Goal: Transaction & Acquisition: Purchase product/service

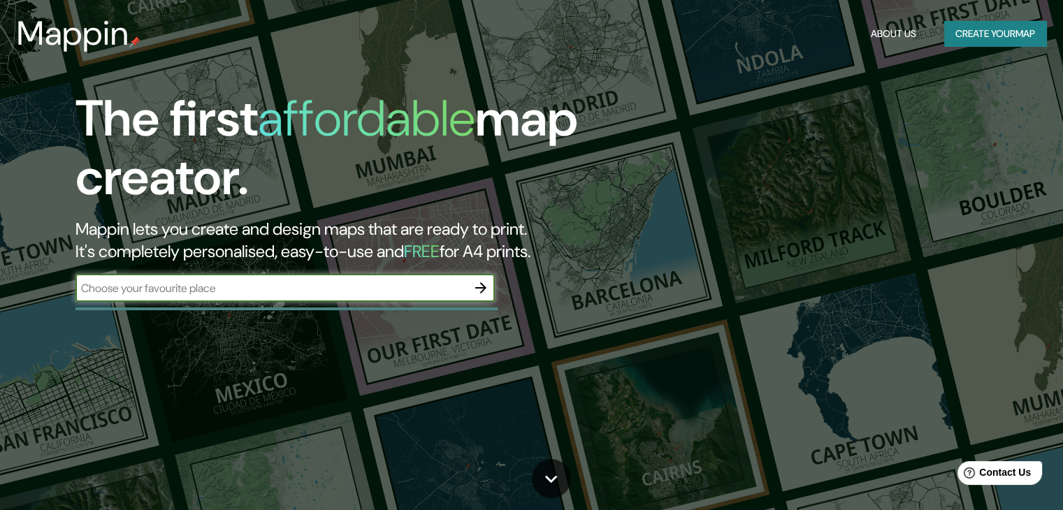
click at [232, 291] on input "text" at bounding box center [272, 288] width 392 height 16
type input "ingahurco Ambato"
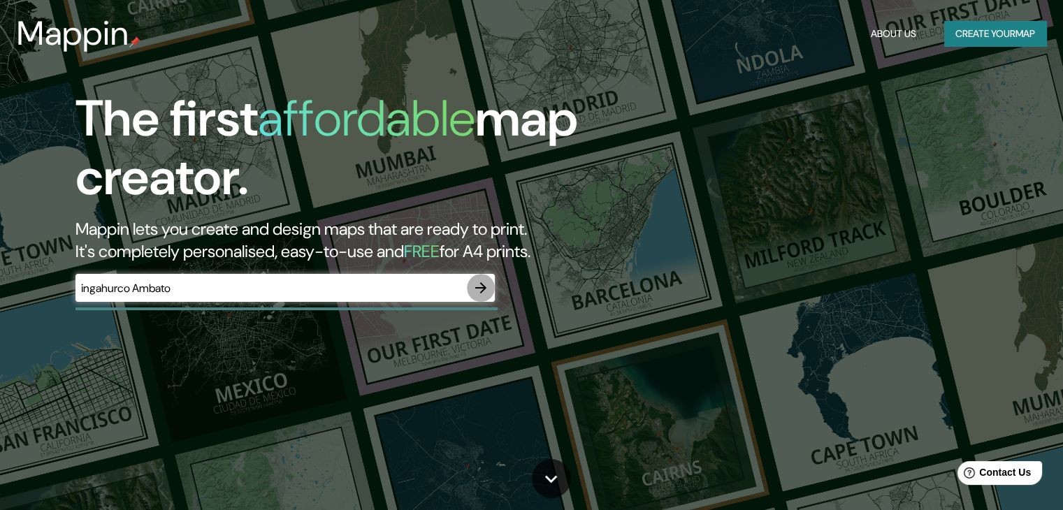
click at [480, 289] on icon "button" at bounding box center [481, 288] width 17 height 17
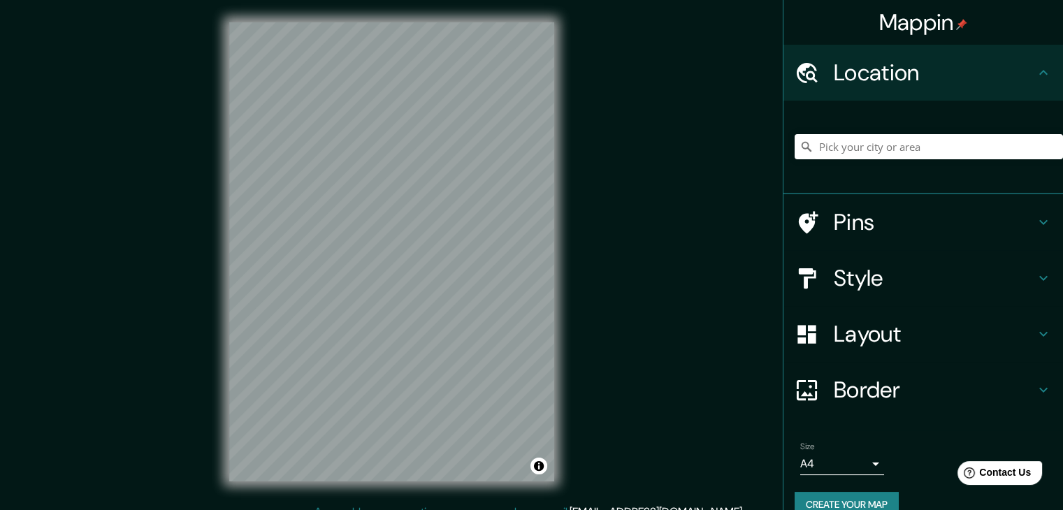
click at [979, 292] on div "Style" at bounding box center [924, 278] width 280 height 56
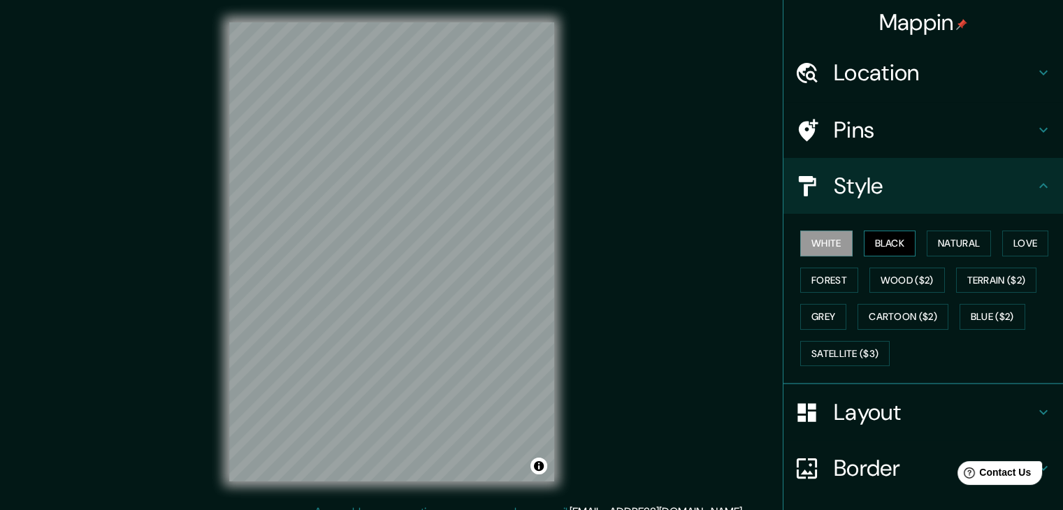
click at [876, 243] on button "Black" at bounding box center [890, 244] width 52 height 26
click at [969, 251] on button "Natural" at bounding box center [959, 244] width 64 height 26
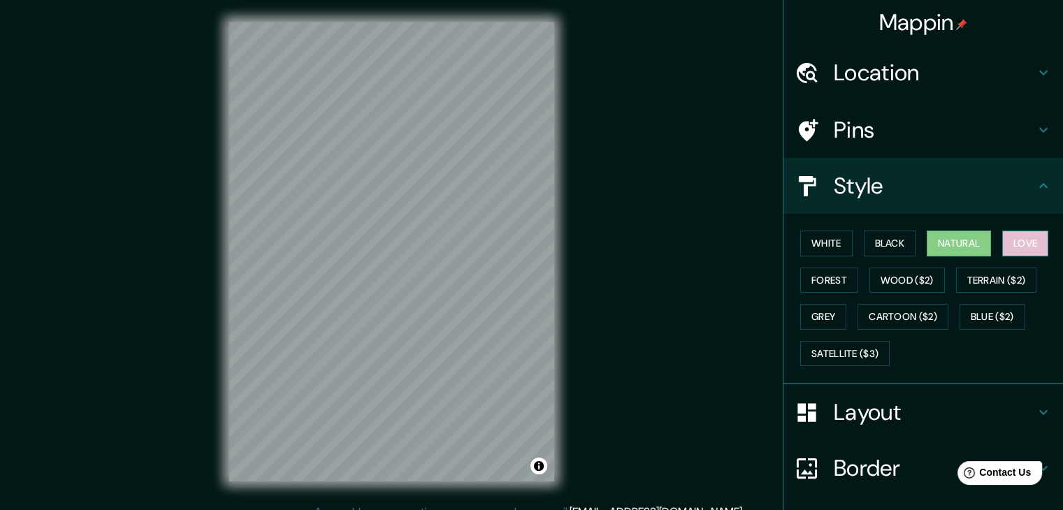
click at [1025, 242] on button "Love" at bounding box center [1026, 244] width 46 height 26
click at [810, 282] on button "Forest" at bounding box center [830, 281] width 58 height 26
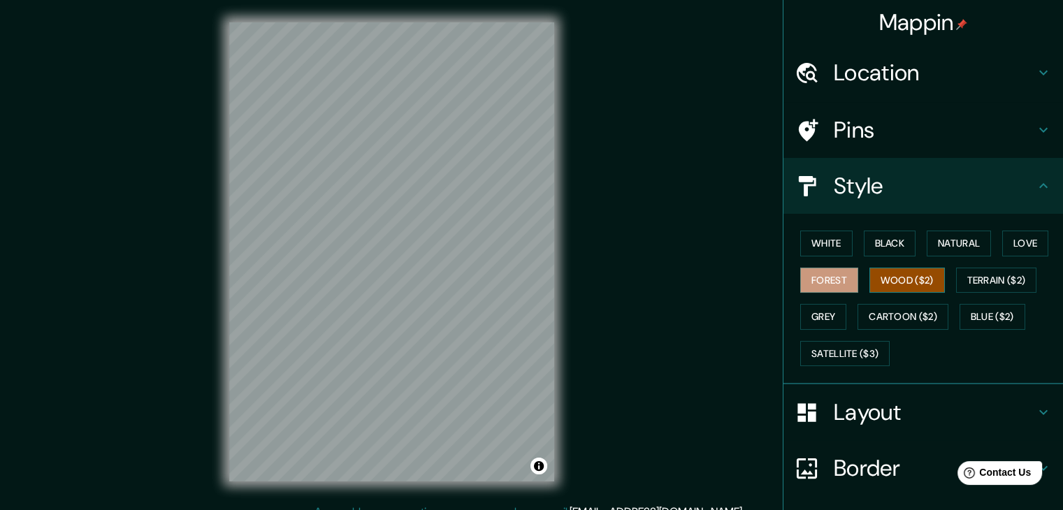
click at [894, 280] on button "Wood ($2)" at bounding box center [908, 281] width 76 height 26
click at [993, 289] on button "Terrain ($2)" at bounding box center [997, 281] width 81 height 26
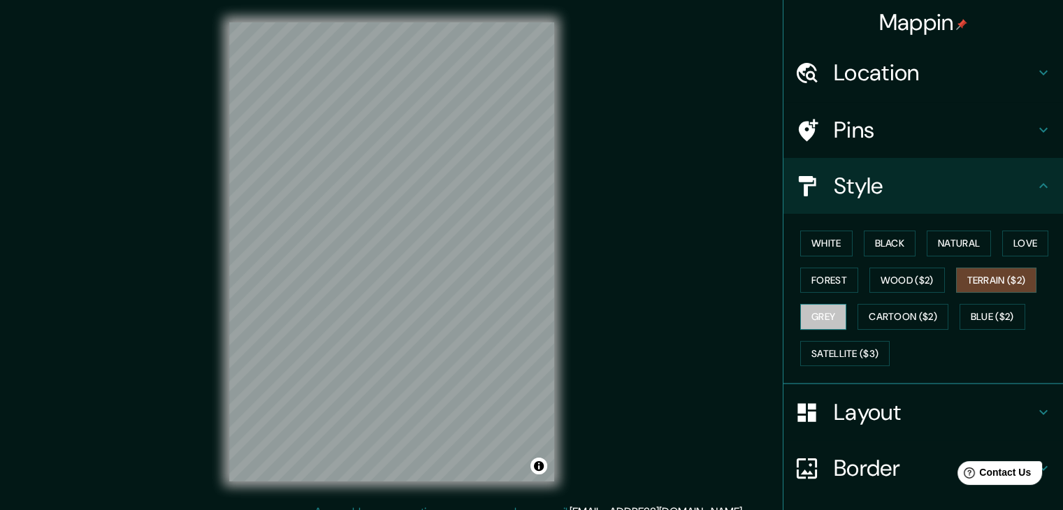
click at [815, 321] on button "Grey" at bounding box center [824, 317] width 46 height 26
click at [987, 323] on button "Blue ($2)" at bounding box center [993, 317] width 66 height 26
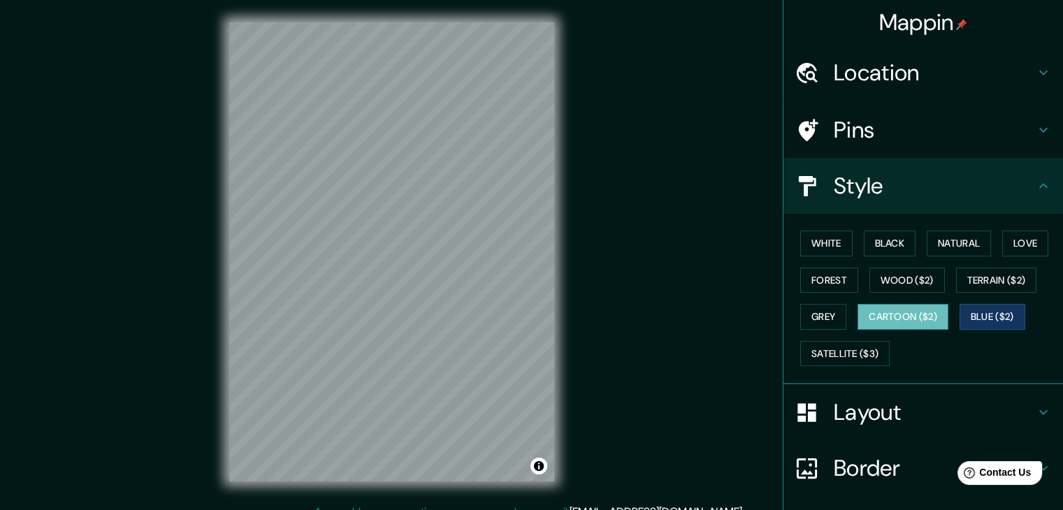
click at [902, 314] on button "Cartoon ($2)" at bounding box center [903, 317] width 91 height 26
click at [870, 353] on button "Satellite ($3)" at bounding box center [845, 354] width 89 height 26
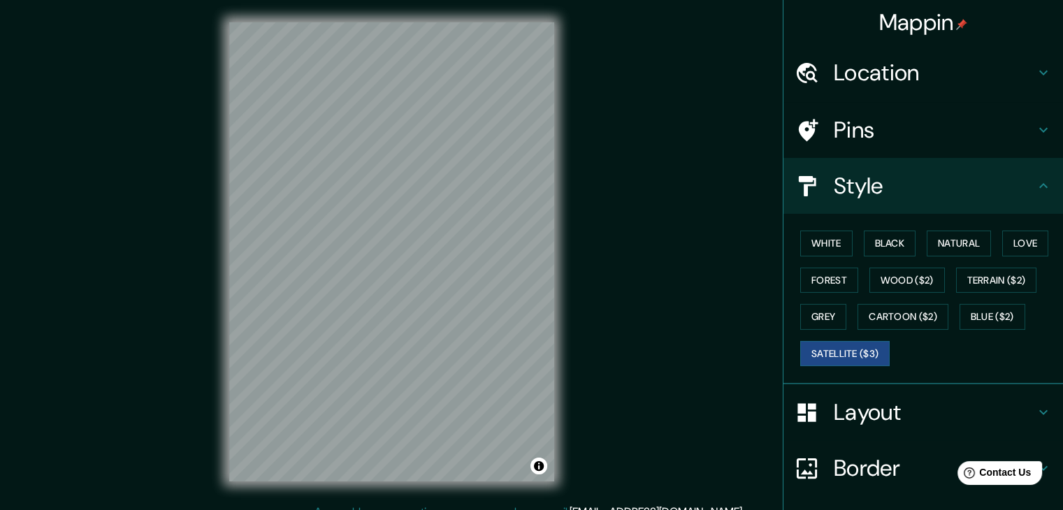
click at [577, 303] on div "Mappin Location Pins Style White Black Natural Love Forest Wood ($2) Terrain ($…" at bounding box center [531, 263] width 1063 height 527
click at [819, 238] on button "White" at bounding box center [827, 244] width 52 height 26
click at [559, 331] on div "© Mapbox © OpenStreetMap Improve this map" at bounding box center [392, 252] width 370 height 504
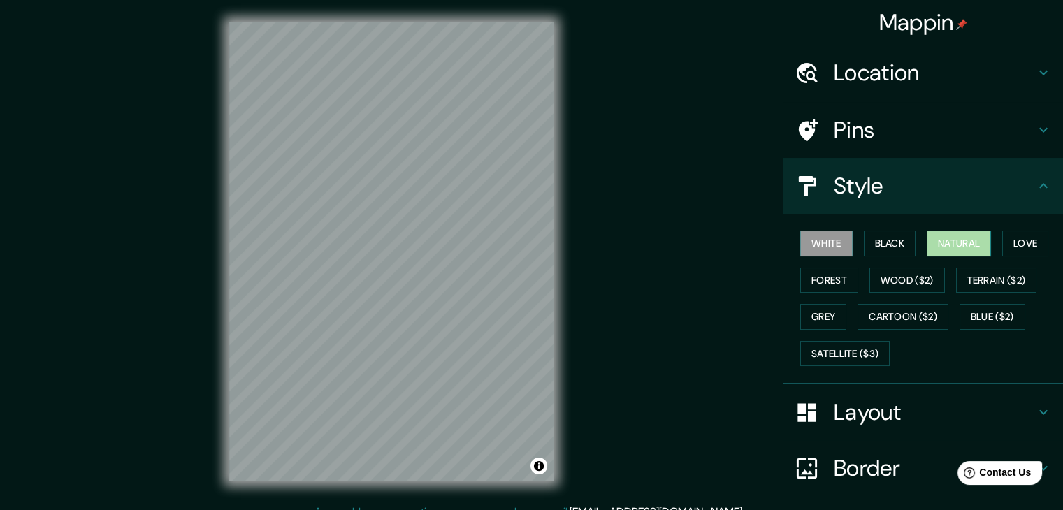
click at [963, 236] on button "Natural" at bounding box center [959, 244] width 64 height 26
click at [894, 248] on button "Black" at bounding box center [890, 244] width 52 height 26
click at [820, 236] on button "White" at bounding box center [827, 244] width 52 height 26
click at [1035, 245] on button "Love" at bounding box center [1026, 244] width 46 height 26
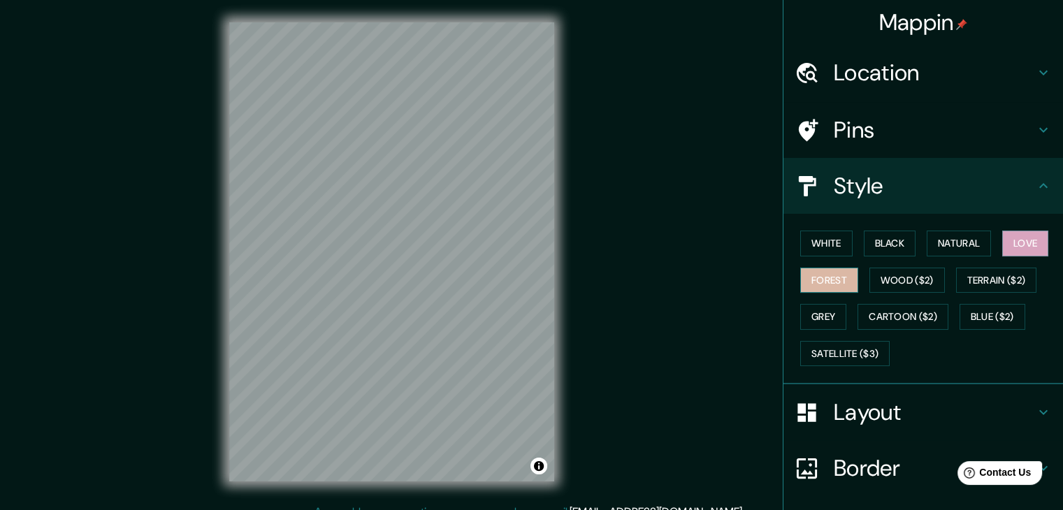
click at [801, 276] on button "Forest" at bounding box center [830, 281] width 58 height 26
click at [911, 283] on button "Wood ($2)" at bounding box center [908, 281] width 76 height 26
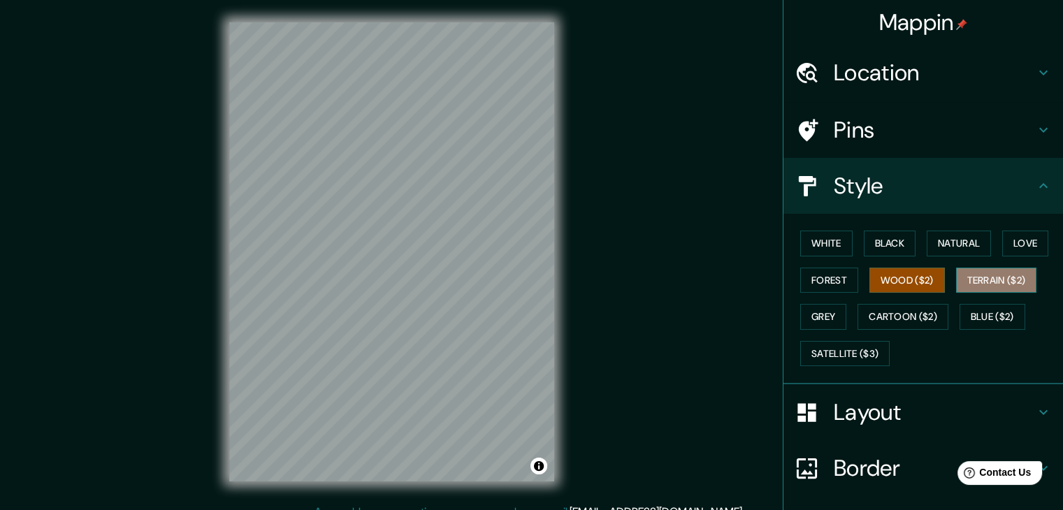
click at [996, 286] on button "Terrain ($2)" at bounding box center [997, 281] width 81 height 26
click at [824, 319] on button "Grey" at bounding box center [824, 317] width 46 height 26
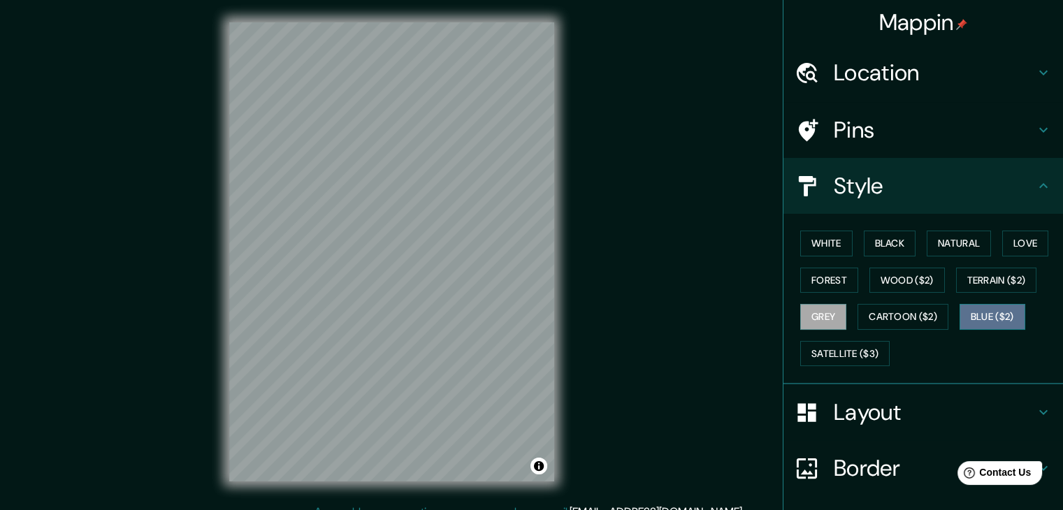
click at [984, 320] on button "Blue ($2)" at bounding box center [993, 317] width 66 height 26
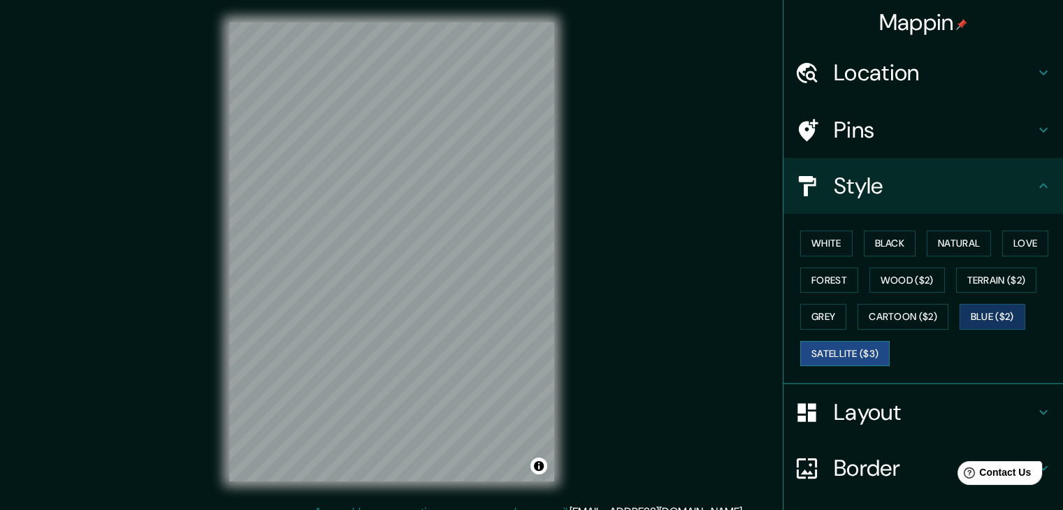
click at [863, 355] on button "Satellite ($3)" at bounding box center [845, 354] width 89 height 26
click at [891, 317] on button "Cartoon ($2)" at bounding box center [903, 317] width 91 height 26
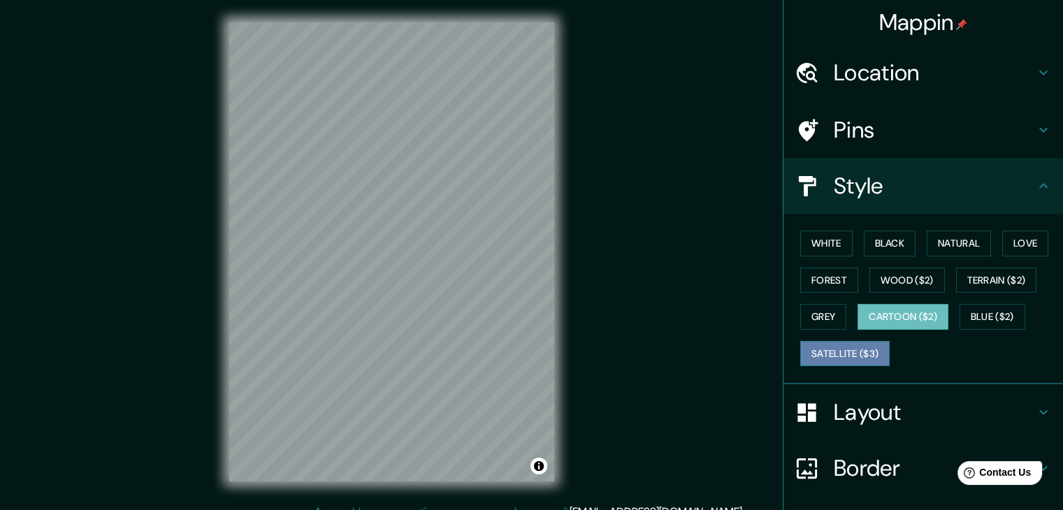
click at [836, 352] on button "Satellite ($3)" at bounding box center [845, 354] width 89 height 26
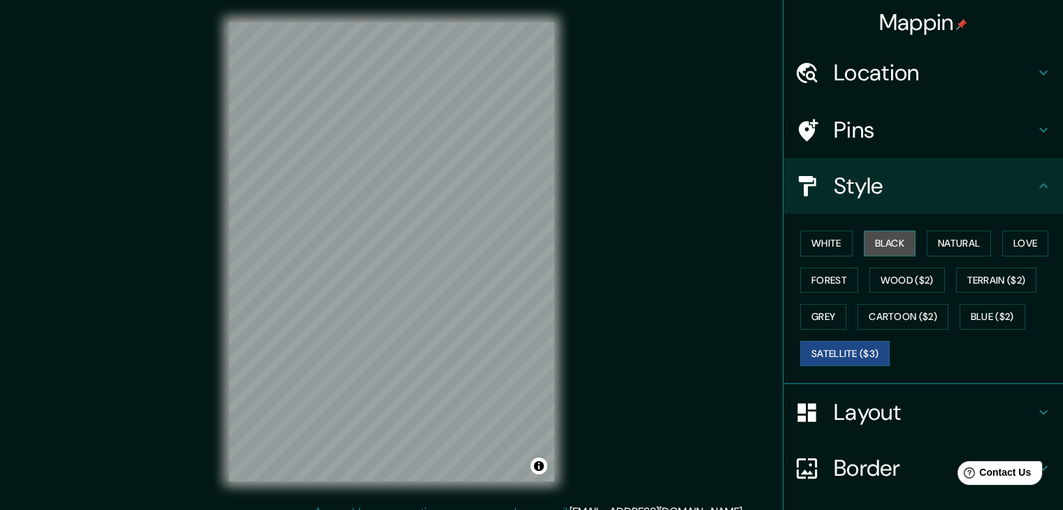
click at [864, 246] on button "Black" at bounding box center [890, 244] width 52 height 26
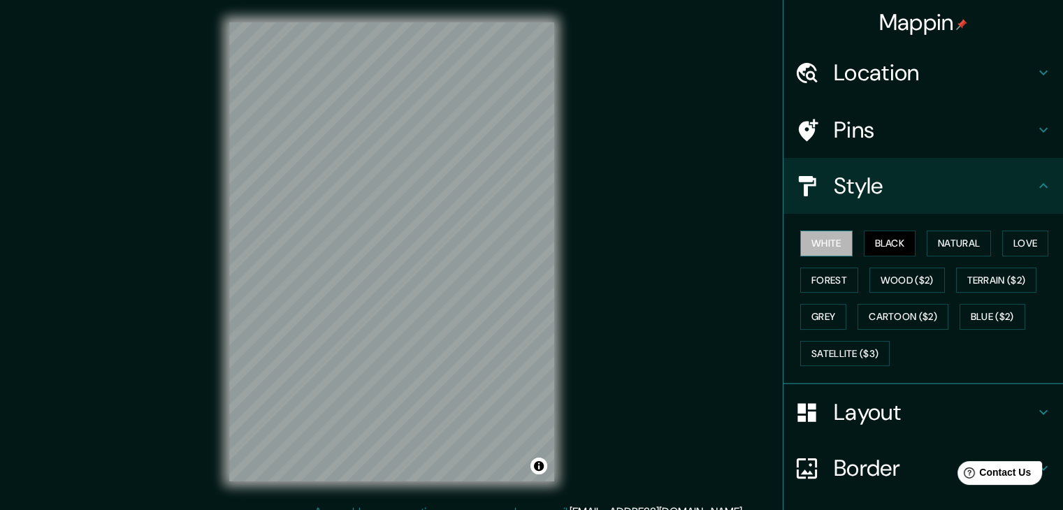
click at [812, 241] on button "White" at bounding box center [827, 244] width 52 height 26
click at [962, 245] on button "Natural" at bounding box center [959, 244] width 64 height 26
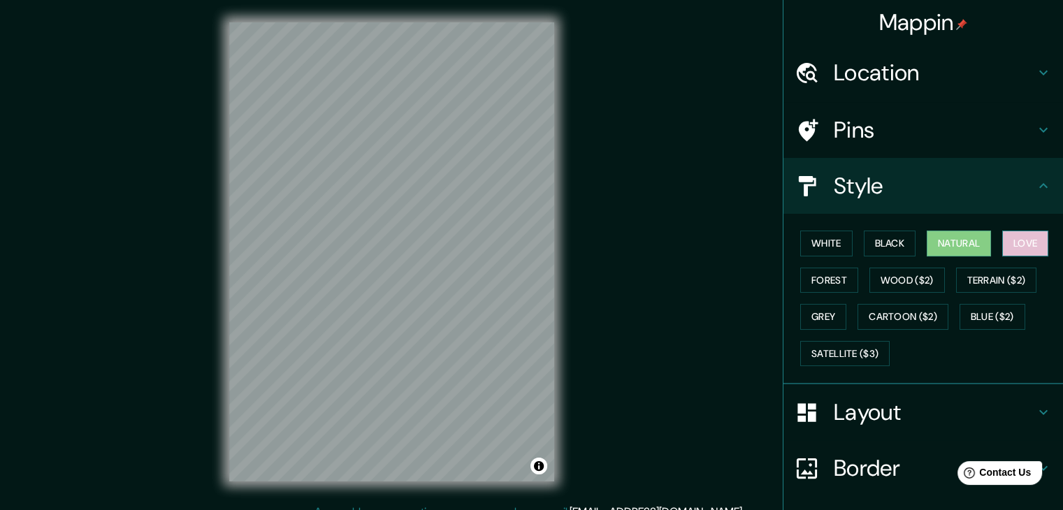
click at [1033, 250] on button "Love" at bounding box center [1026, 244] width 46 height 26
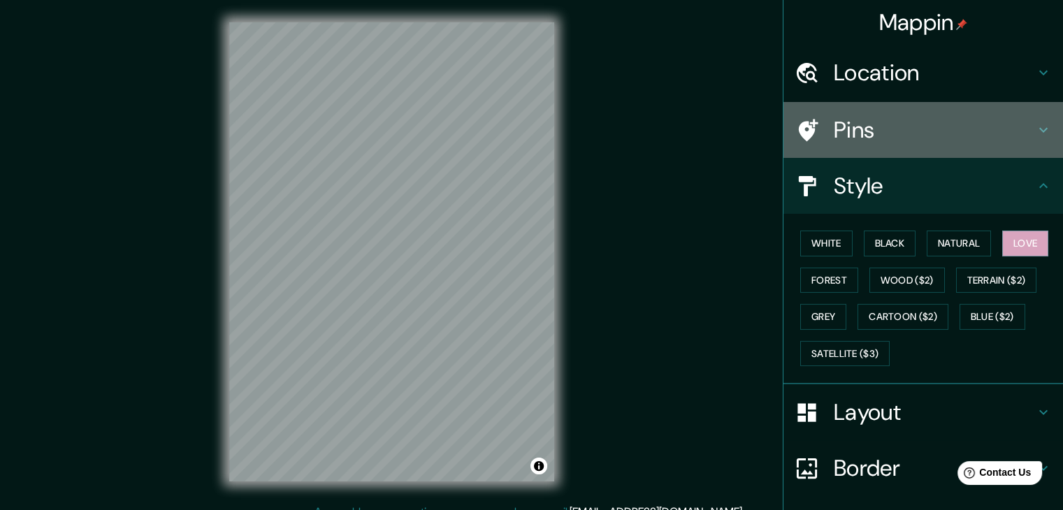
click at [983, 114] on div "Pins" at bounding box center [924, 130] width 280 height 56
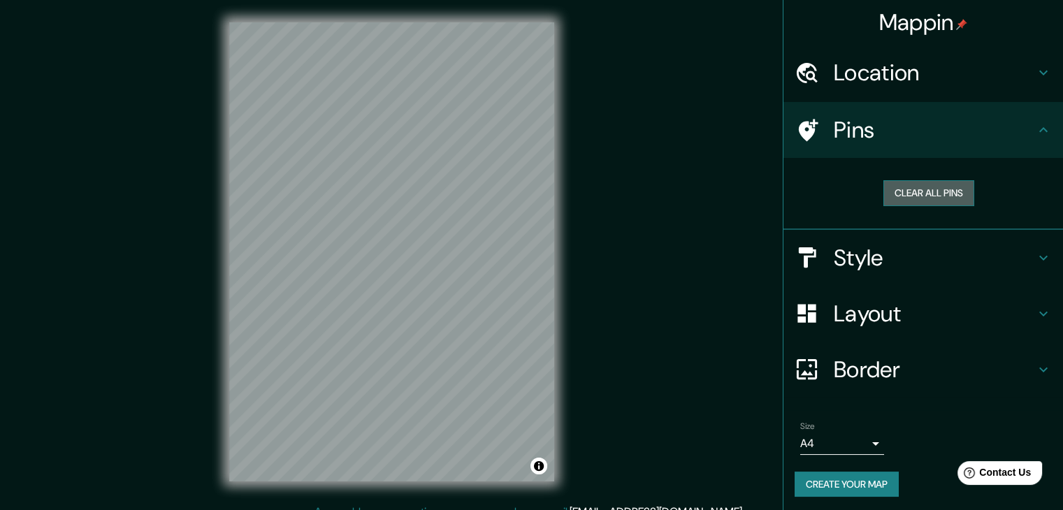
click at [931, 188] on button "Clear all pins" at bounding box center [929, 193] width 91 height 26
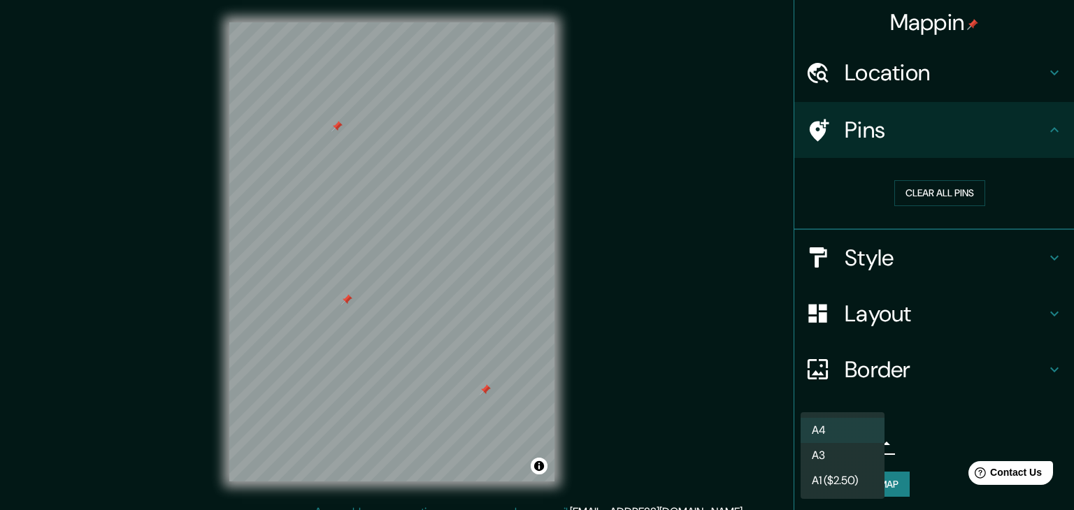
click at [866, 440] on body "Mappin Location Pins Clear all pins Style Layout Border Choose a border. Hint :…" at bounding box center [537, 255] width 1074 height 510
click at [852, 447] on li "A3" at bounding box center [843, 455] width 84 height 25
type input "a4"
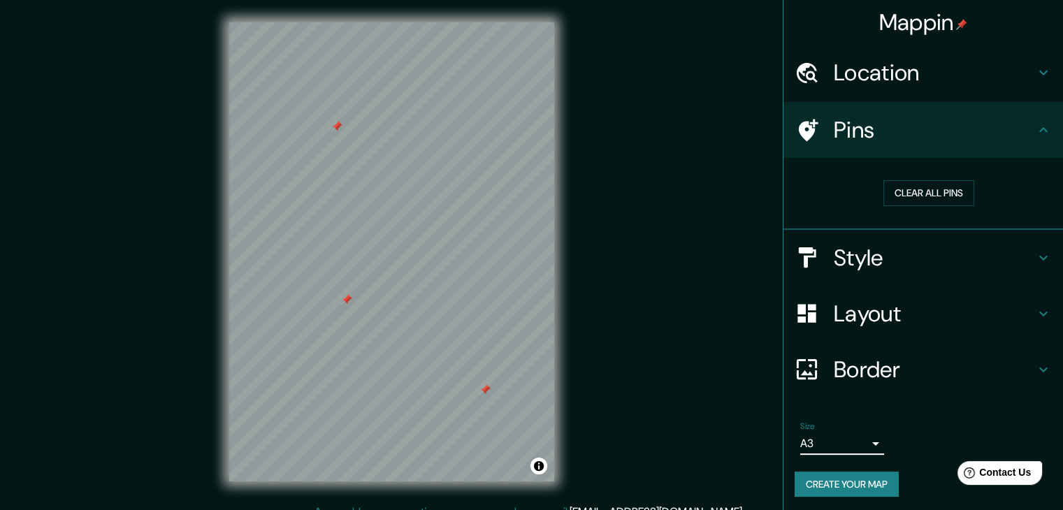
click at [898, 327] on div "Layout" at bounding box center [924, 314] width 280 height 56
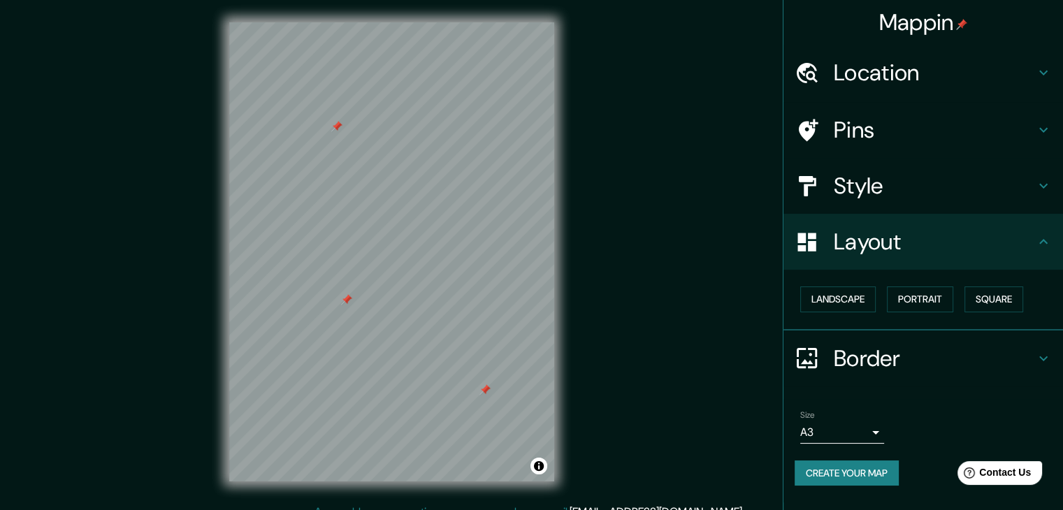
click at [959, 308] on div "Landscape [GEOGRAPHIC_DATA]" at bounding box center [929, 299] width 268 height 37
click at [996, 292] on button "Square" at bounding box center [994, 300] width 59 height 26
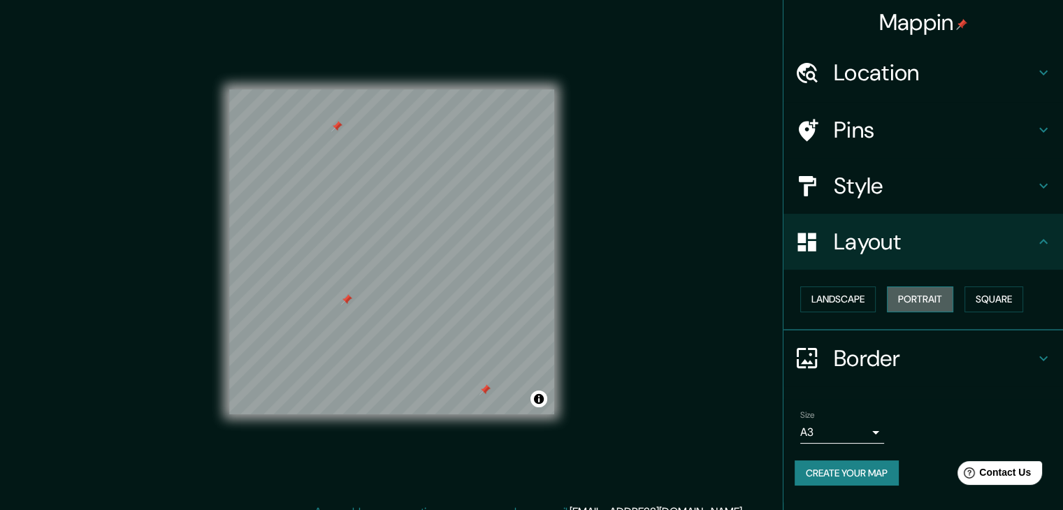
click at [927, 293] on button "Portrait" at bounding box center [920, 300] width 66 height 26
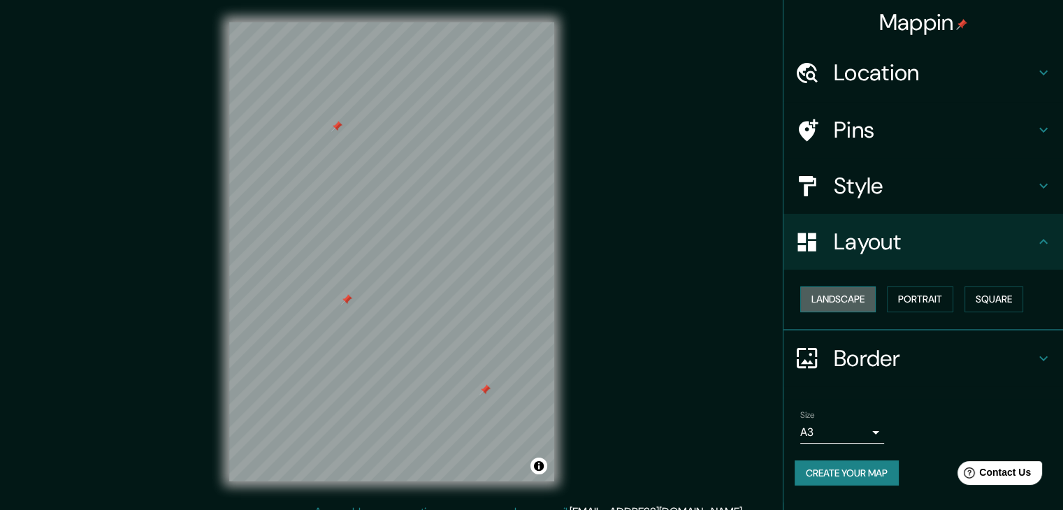
click at [840, 295] on button "Landscape" at bounding box center [839, 300] width 76 height 26
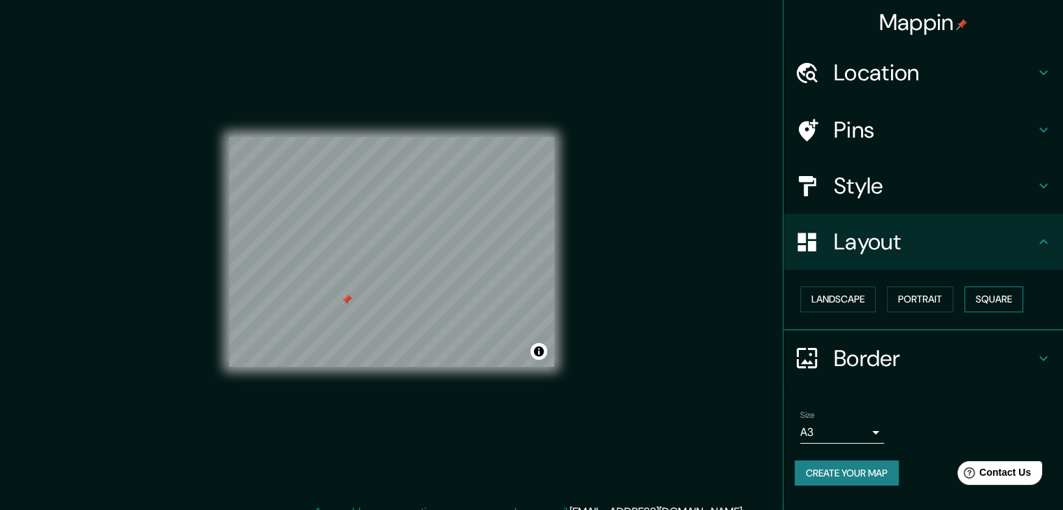
click at [1007, 299] on button "Square" at bounding box center [994, 300] width 59 height 26
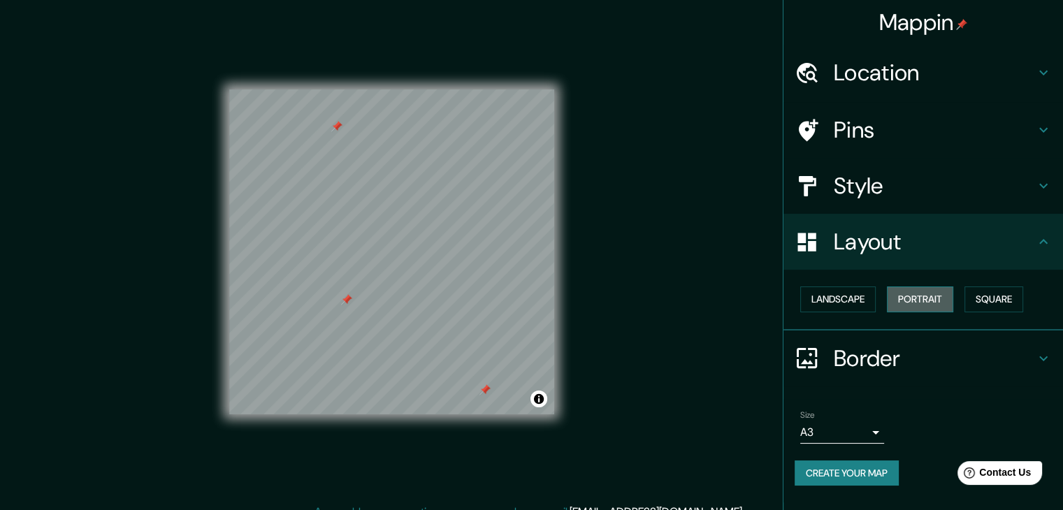
click at [926, 292] on button "Portrait" at bounding box center [920, 300] width 66 height 26
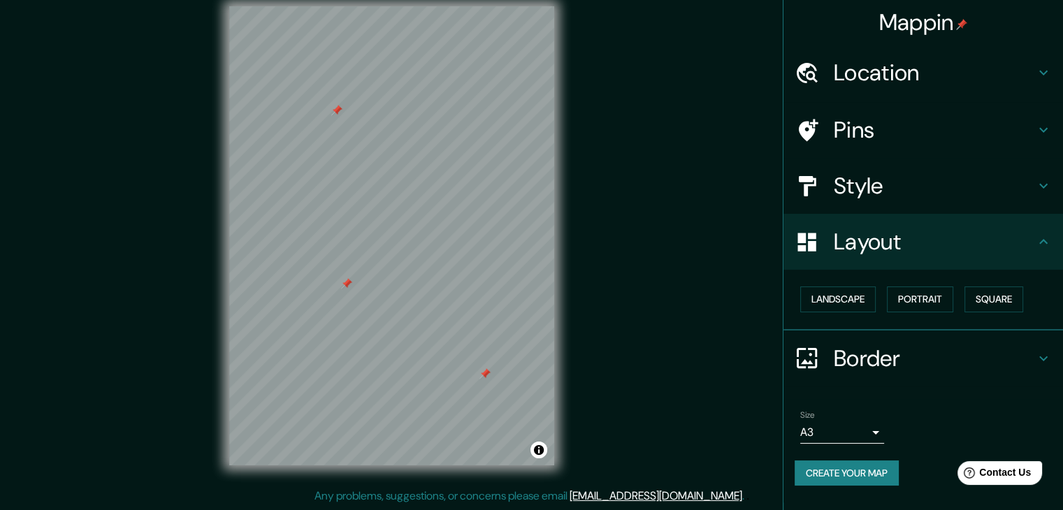
scroll to position [10, 0]
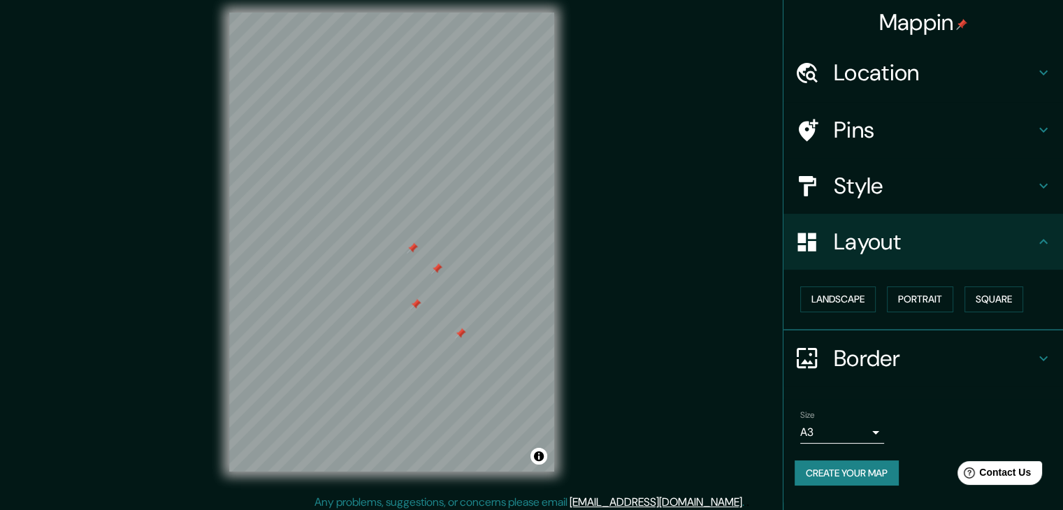
click at [406, 13] on div at bounding box center [391, 13] width 325 height 0
